Goal: Information Seeking & Learning: Learn about a topic

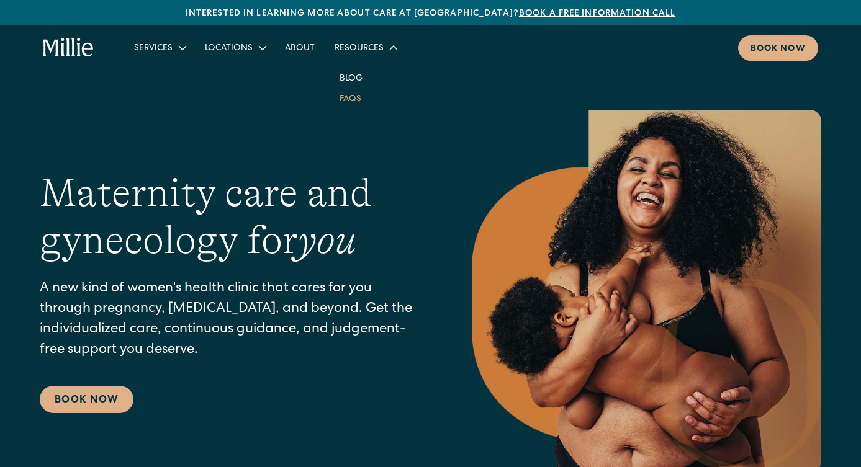
click at [349, 97] on link "FAQs" at bounding box center [350, 98] width 42 height 20
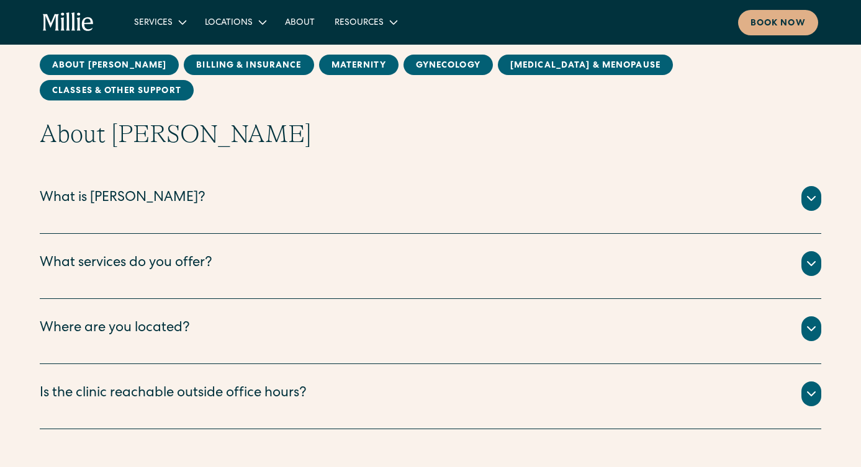
scroll to position [124, 0]
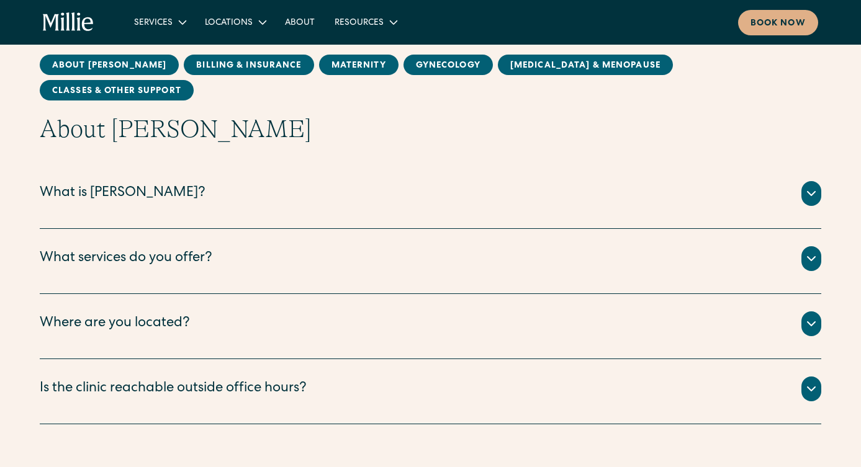
click at [476, 246] on div "What services do you offer?" at bounding box center [430, 258] width 781 height 25
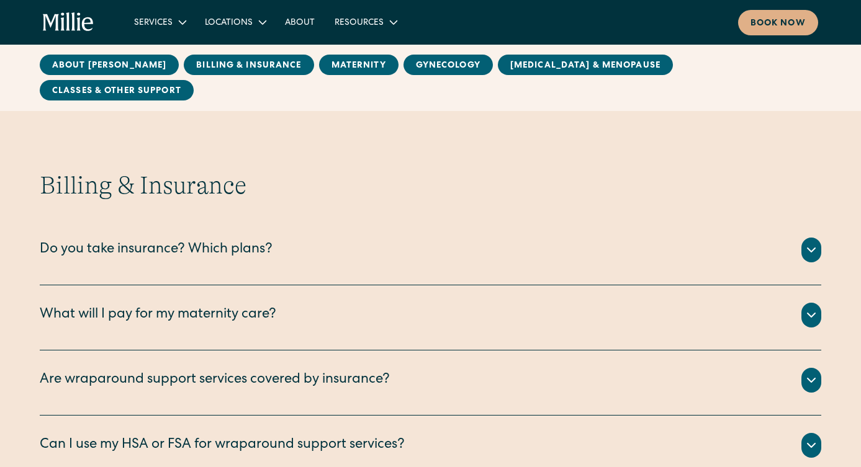
scroll to position [558, 0]
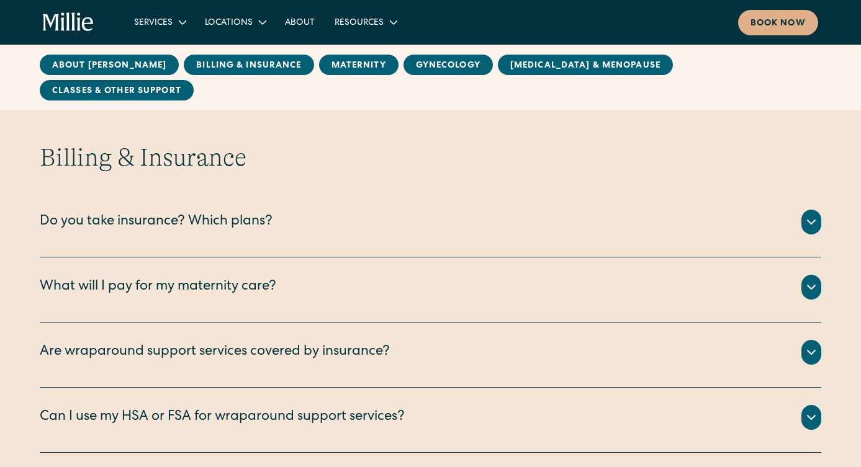
click at [446, 210] on div "Do you take insurance? Which plans?" at bounding box center [430, 222] width 781 height 25
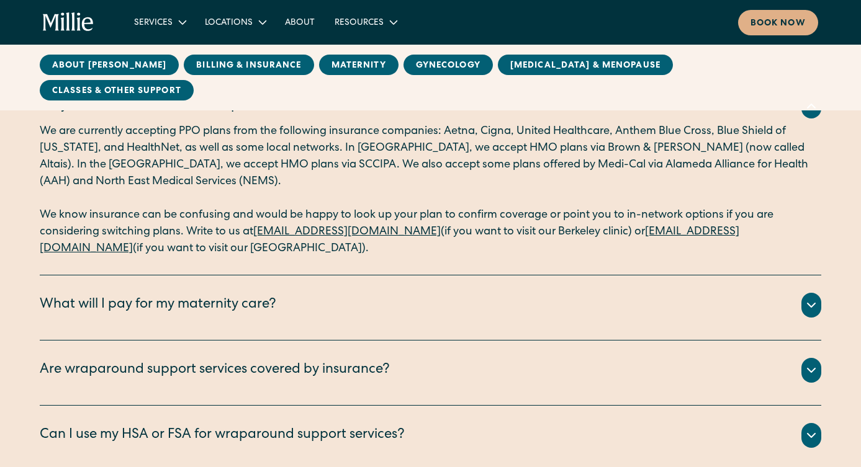
scroll to position [683, 0]
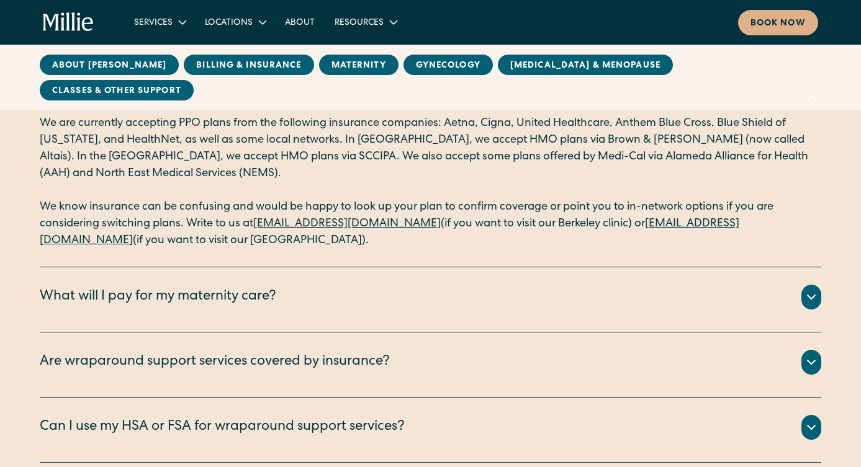
click at [369, 285] on div "What will I pay for my maternity care?" at bounding box center [430, 297] width 781 height 25
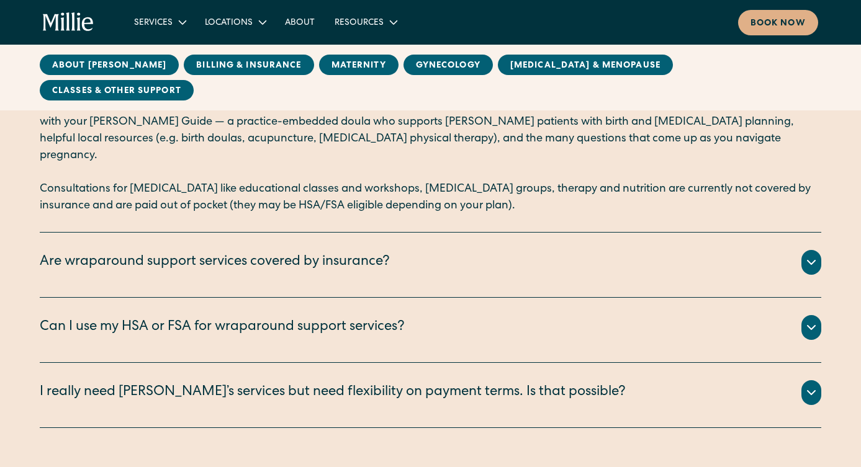
scroll to position [558, 0]
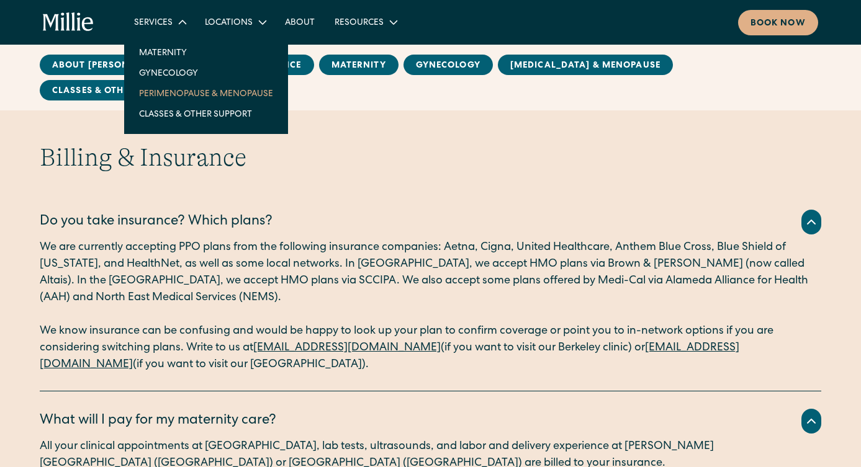
click at [215, 94] on link "Perimenopause & Menopause" at bounding box center [206, 93] width 154 height 20
